Goal: Information Seeking & Learning: Learn about a topic

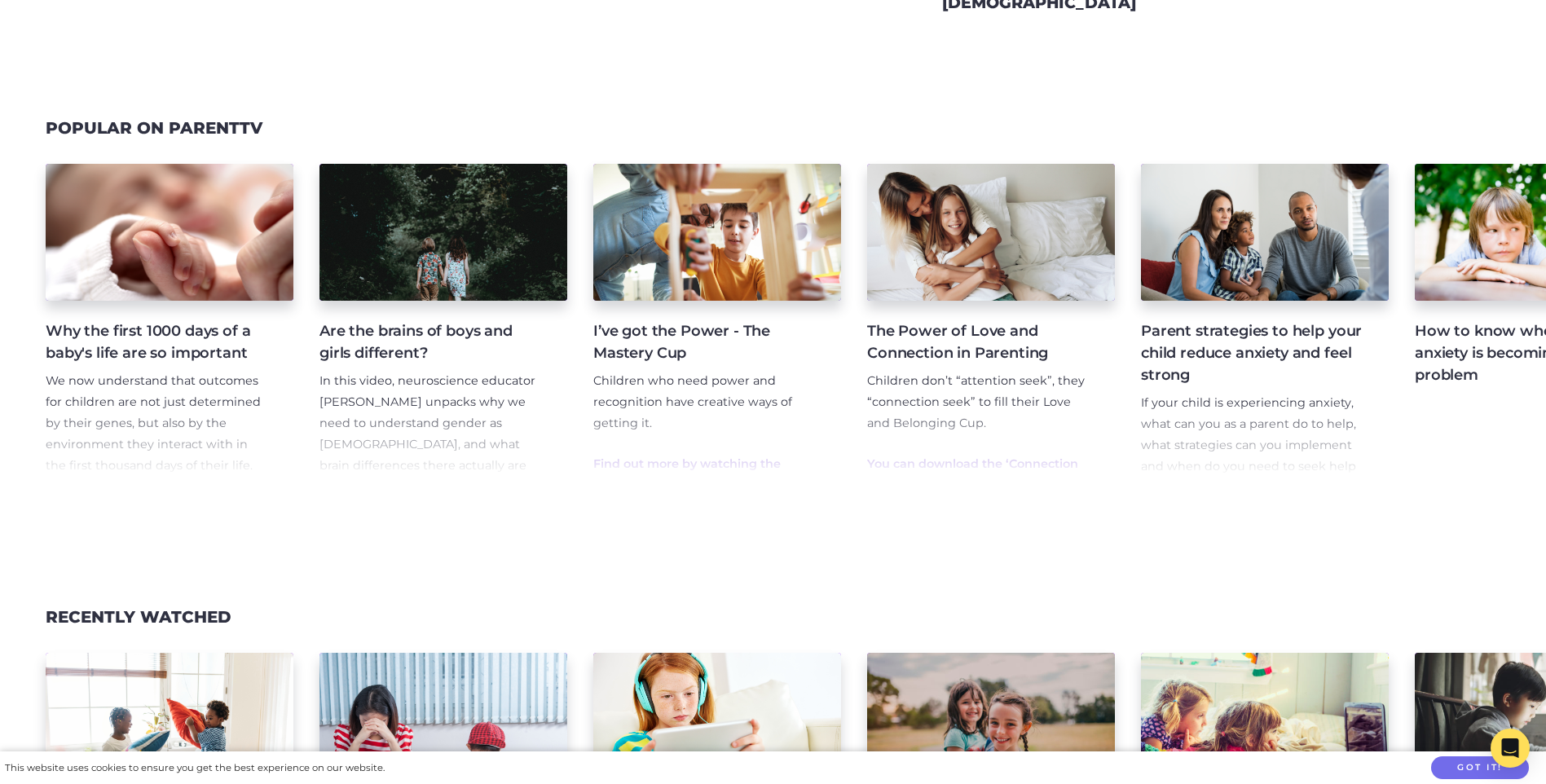
click at [390, 341] on h4 "Are the brains of boys and girls different?" at bounding box center [430, 341] width 222 height 44
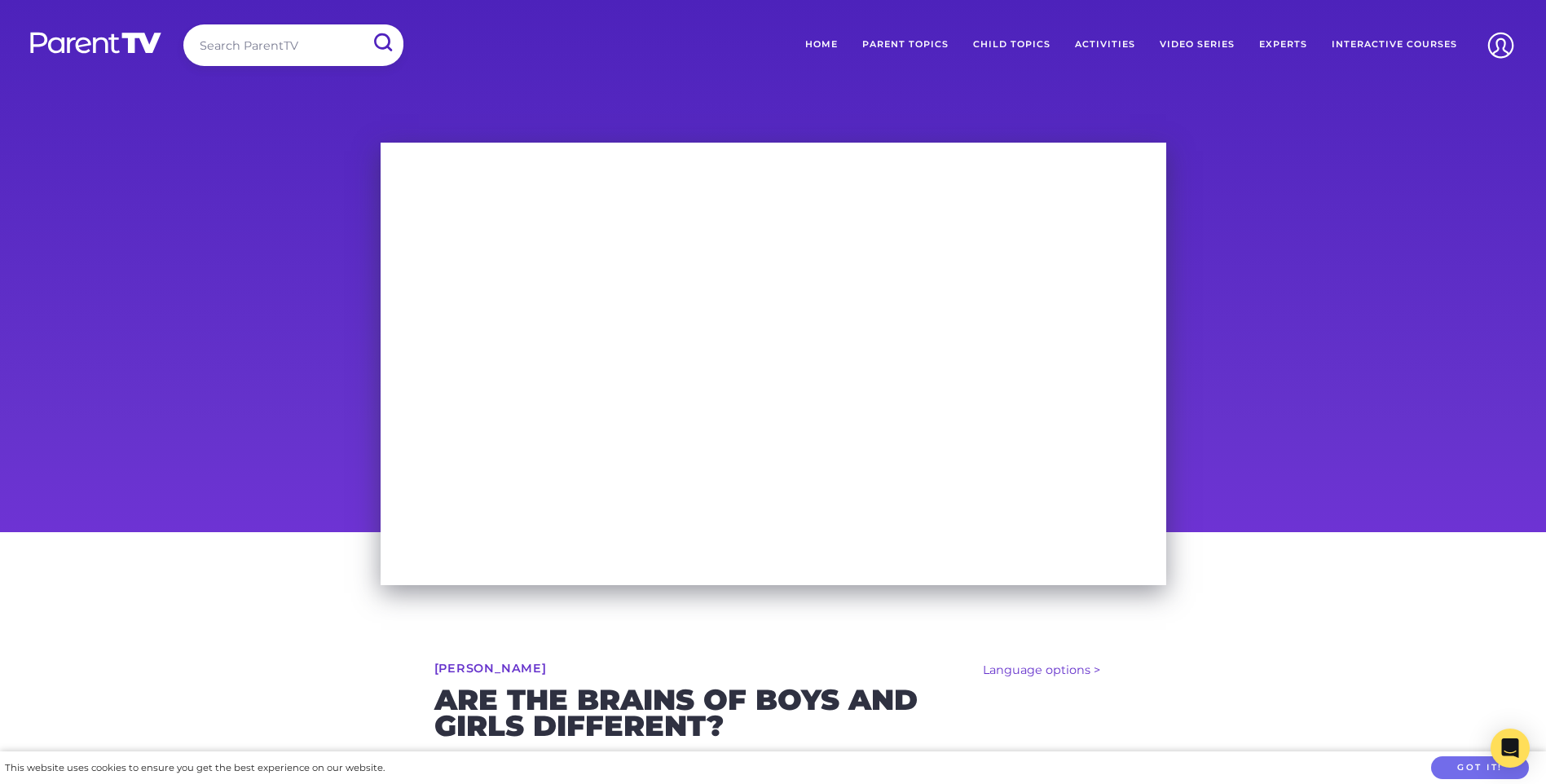
click at [271, 58] on input "search" at bounding box center [293, 45] width 220 height 41
type input "nathan wallis"
click at [361, 24] on input "submit" at bounding box center [382, 42] width 42 height 36
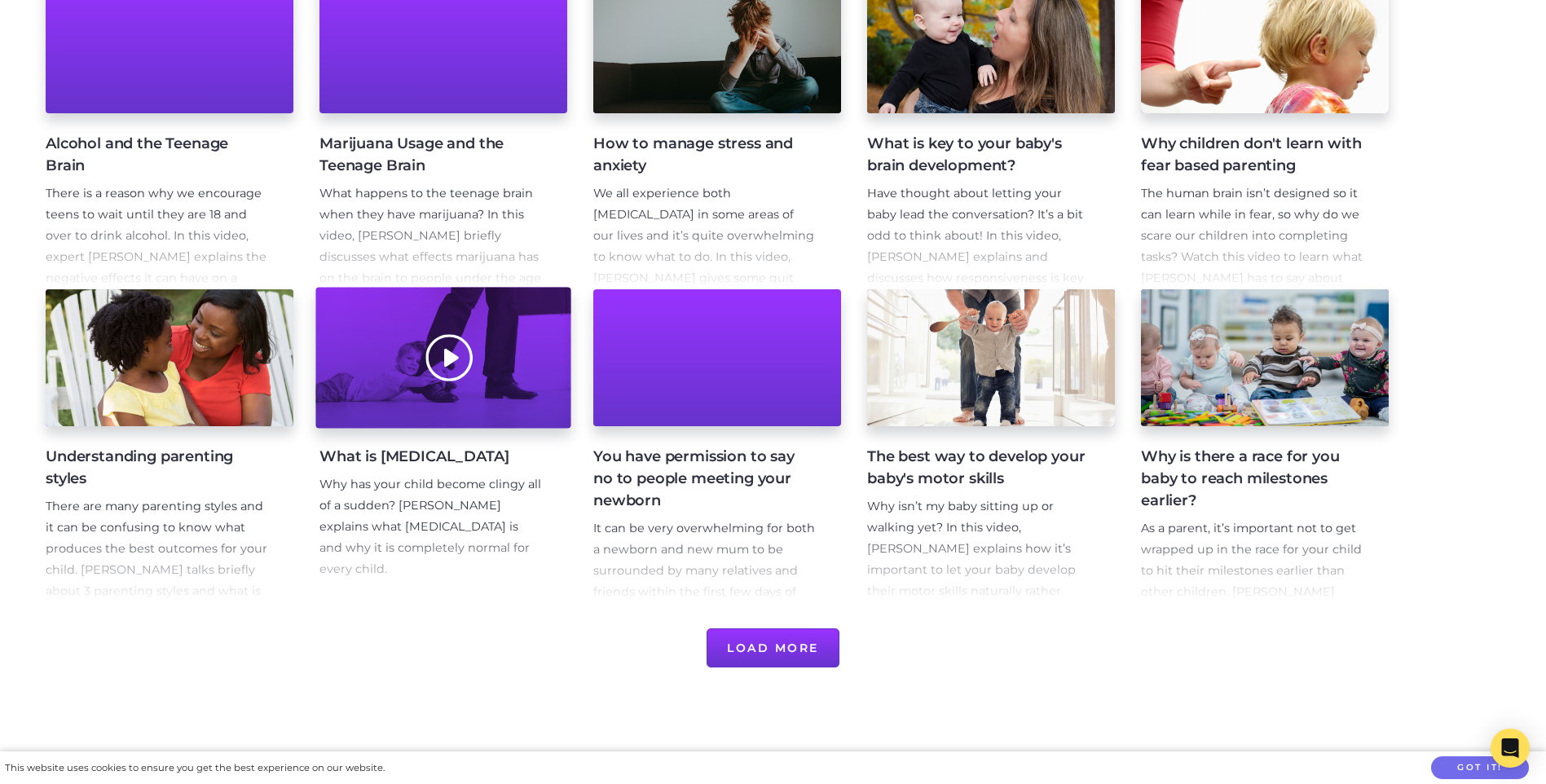
scroll to position [408, 0]
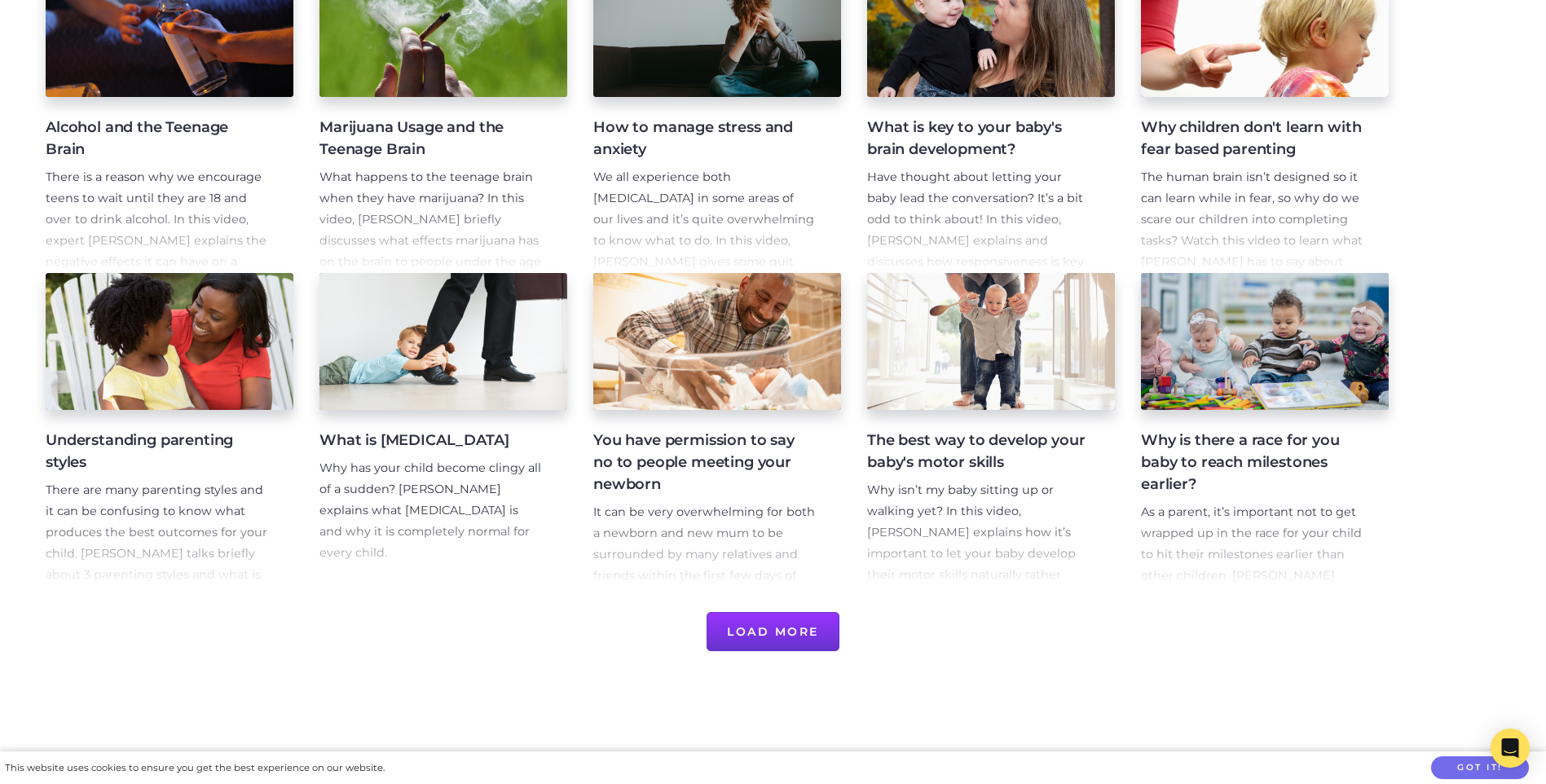
click at [738, 634] on button "Load More" at bounding box center [773, 632] width 133 height 39
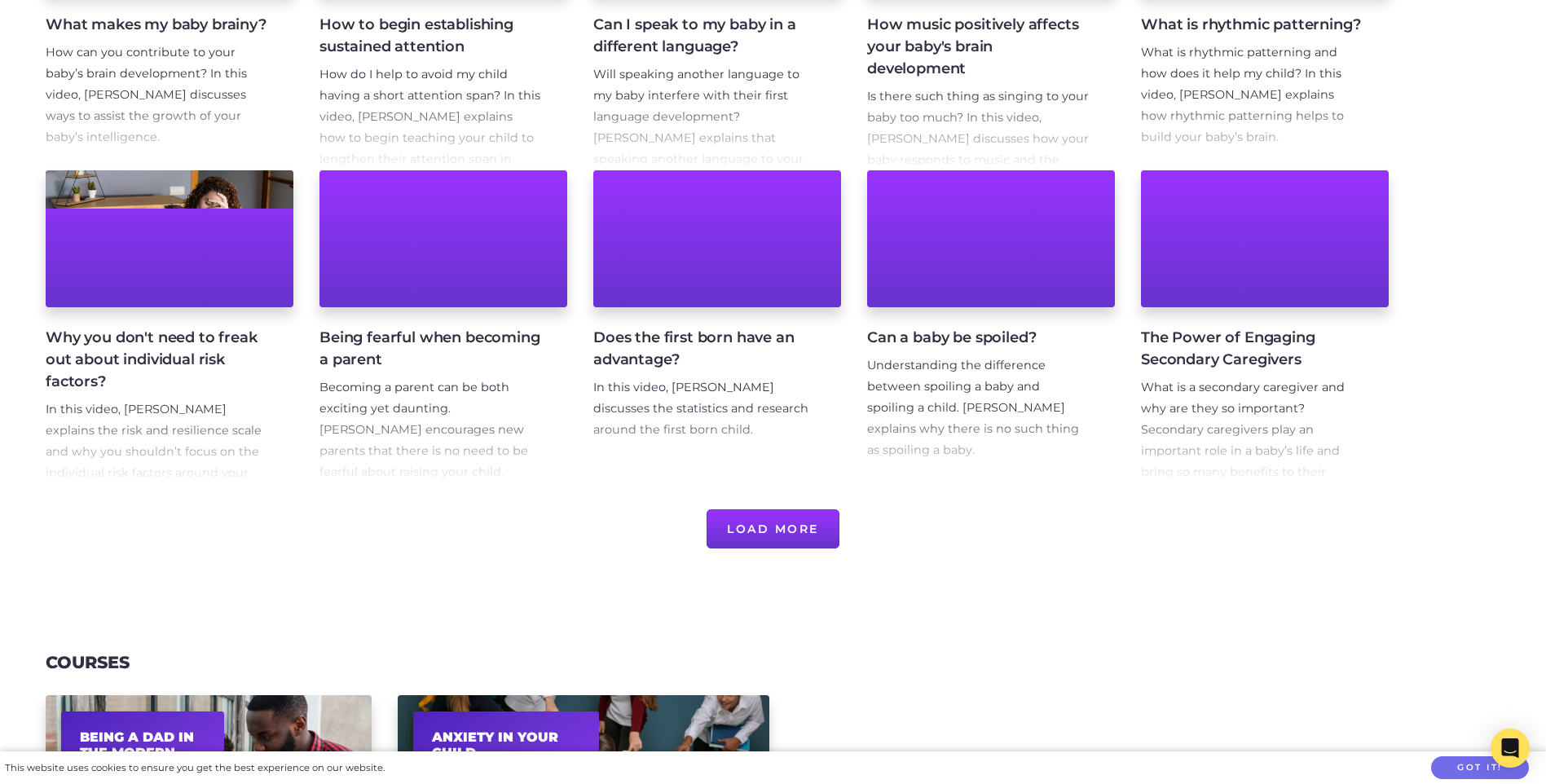
scroll to position [1141, 0]
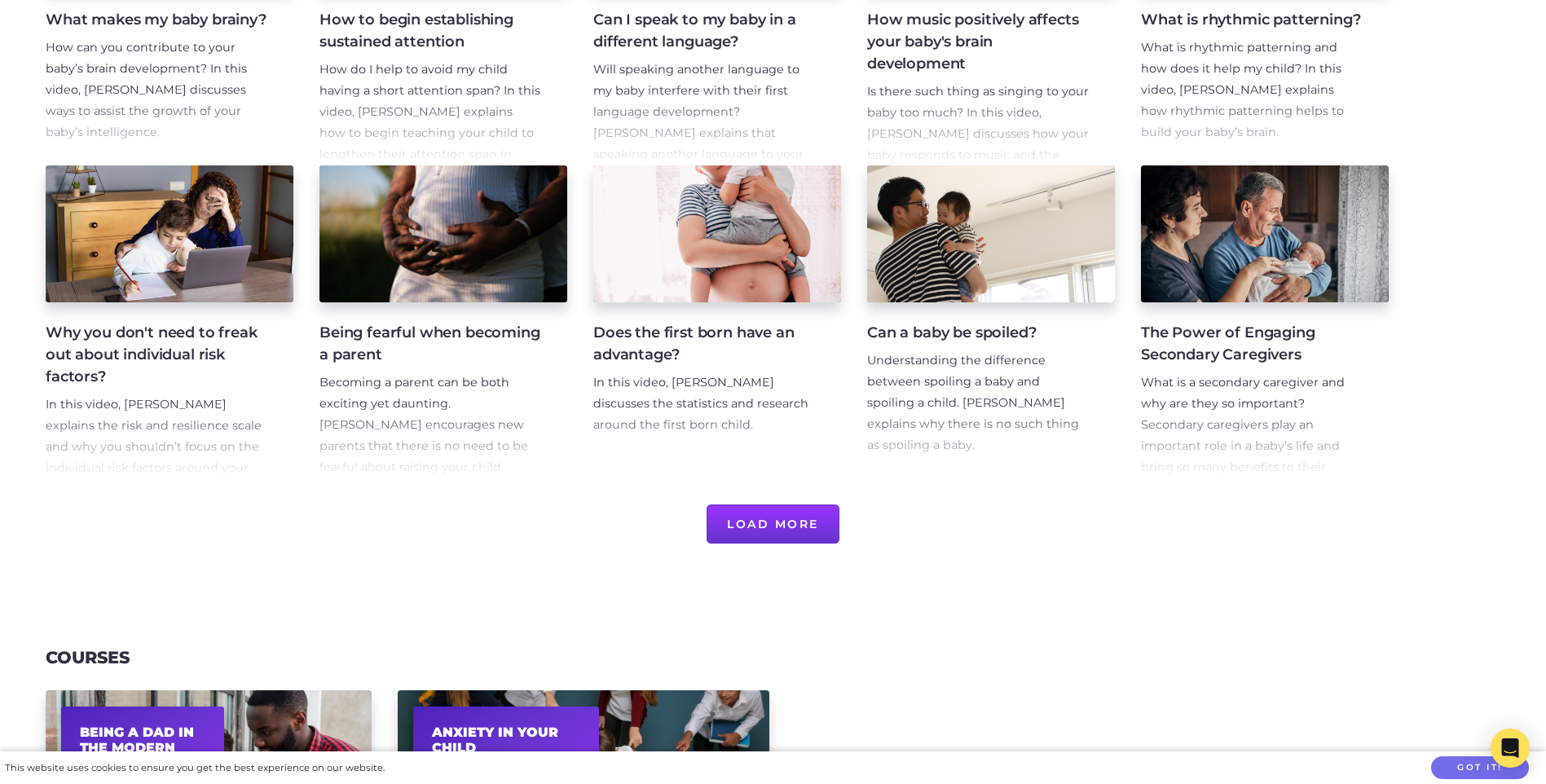
click at [753, 529] on button "Load More" at bounding box center [773, 524] width 133 height 39
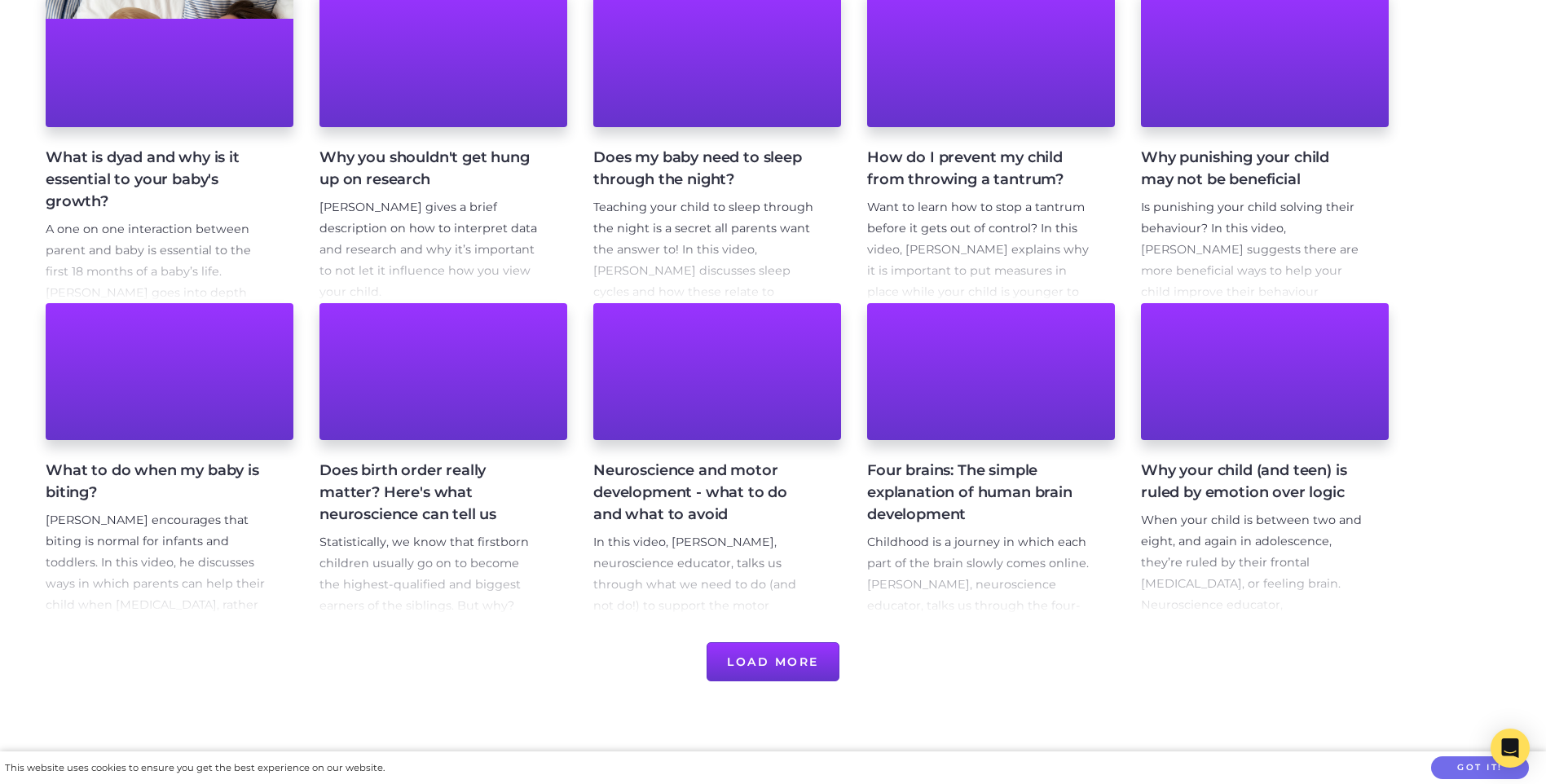
scroll to position [1630, 0]
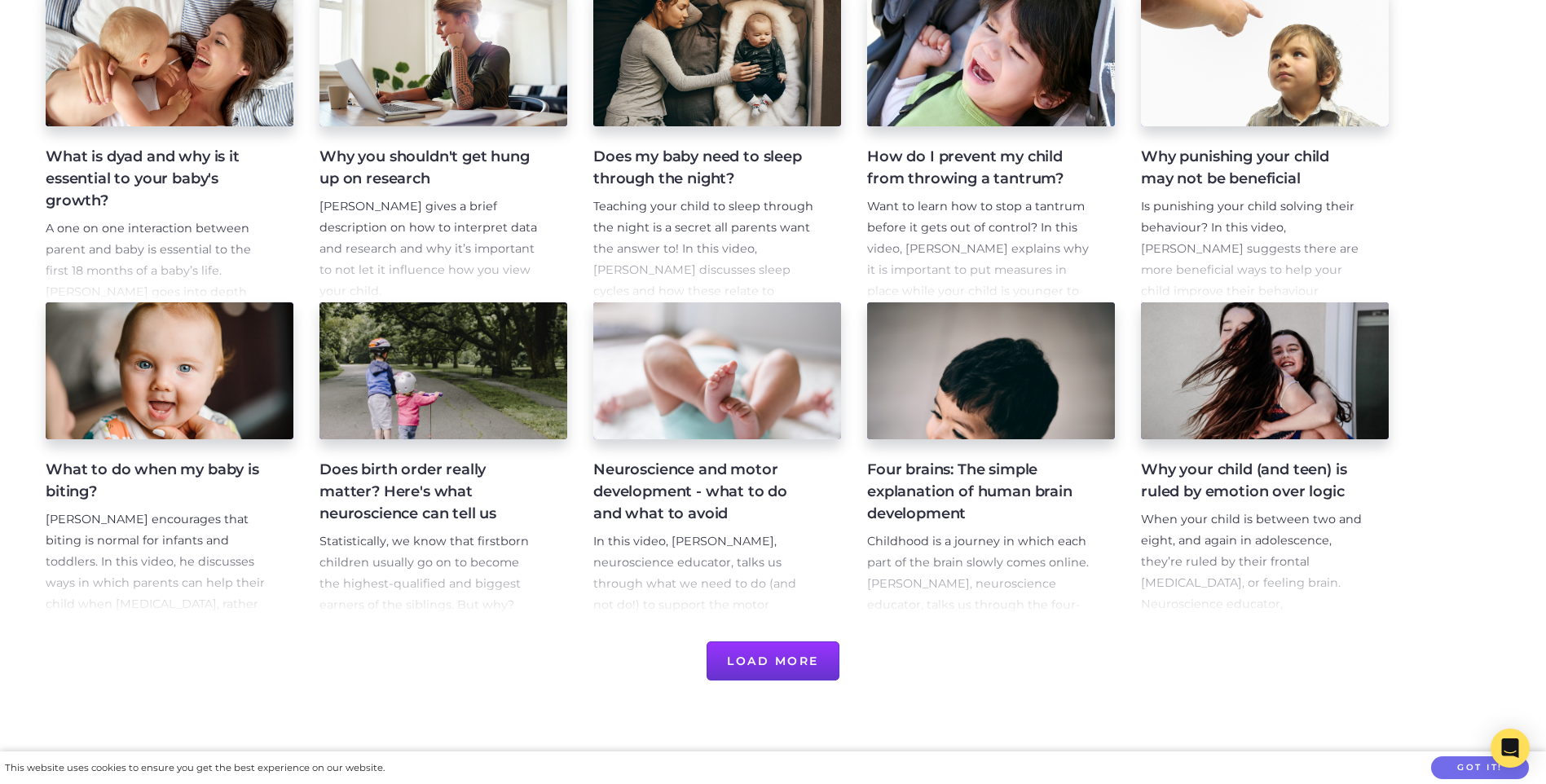
click at [791, 656] on button "Load More" at bounding box center [773, 661] width 133 height 39
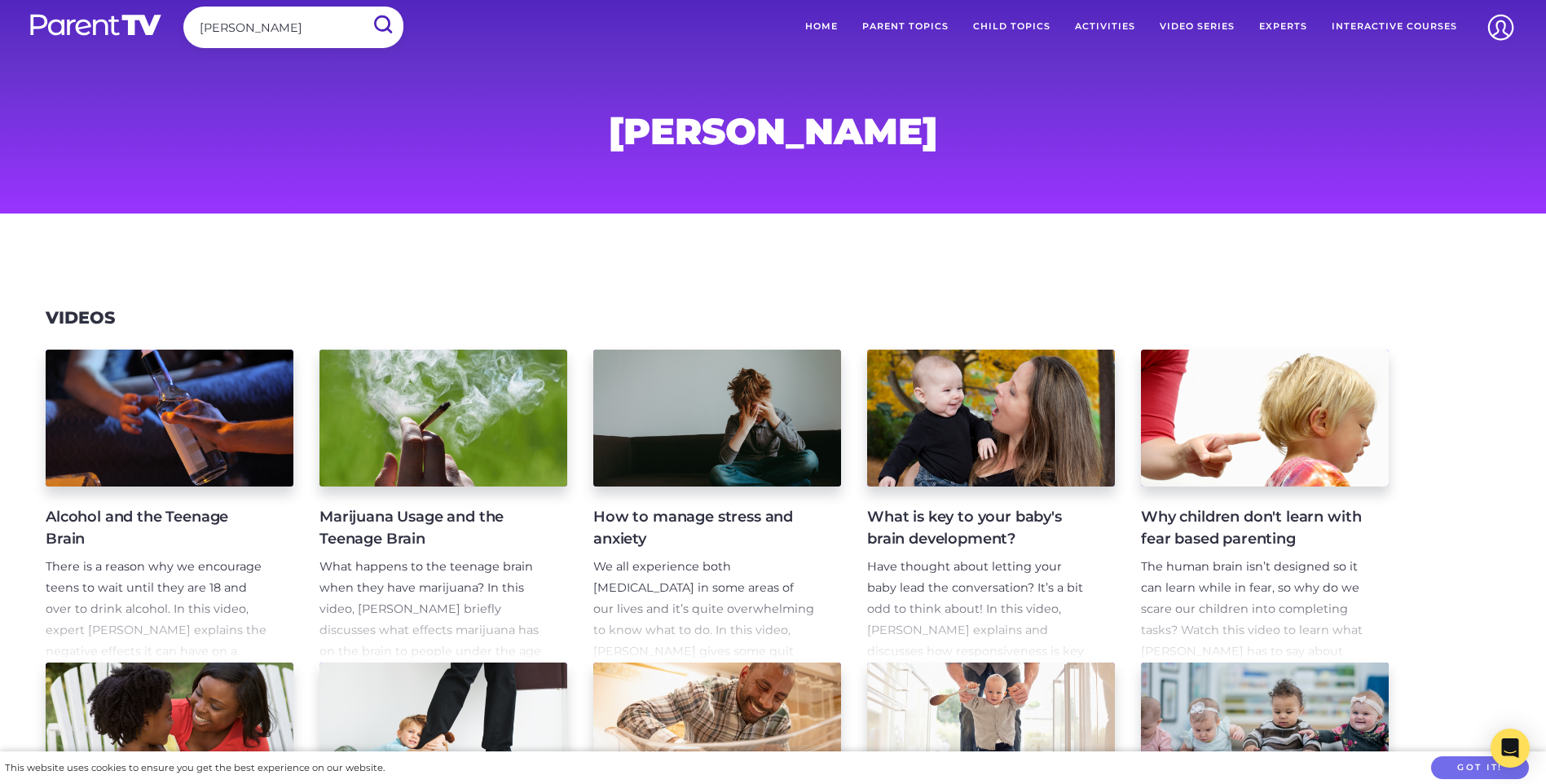
scroll to position [0, 0]
